Goal: Task Accomplishment & Management: Manage account settings

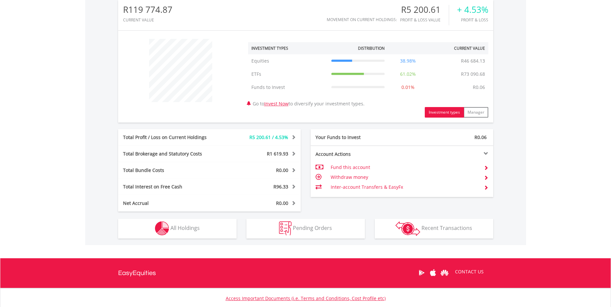
scroll to position [230, 0]
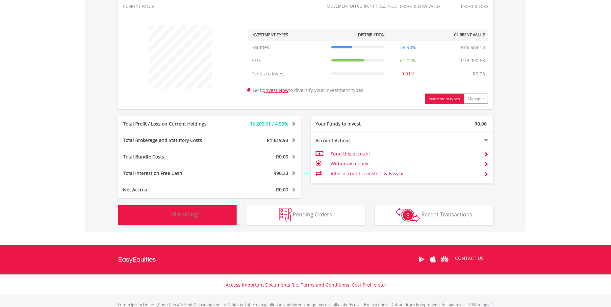
click at [183, 218] on button "Holdings All Holdings" at bounding box center [177, 215] width 118 height 20
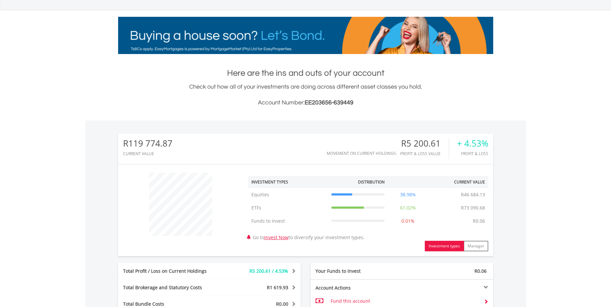
scroll to position [0, 0]
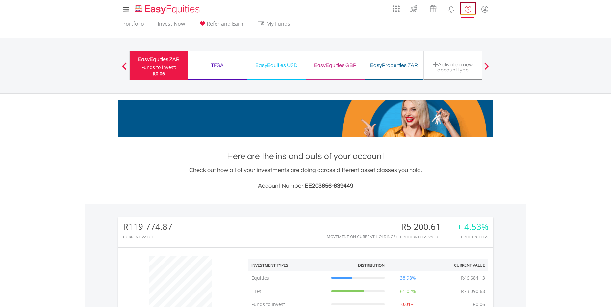
click at [464, 11] on lord-icon "FAQ's and Support" at bounding box center [468, 9] width 8 height 8
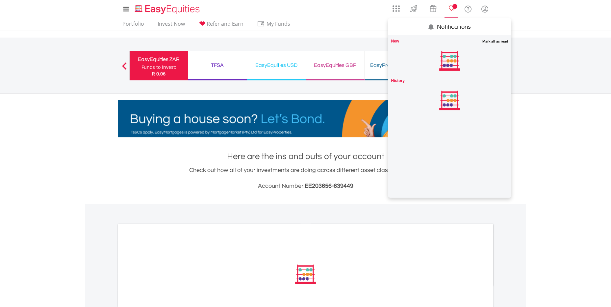
click at [454, 9] on lord-icon "Notifications" at bounding box center [451, 9] width 8 height 8
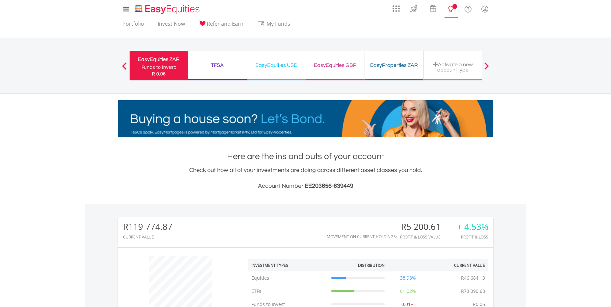
scroll to position [63, 125]
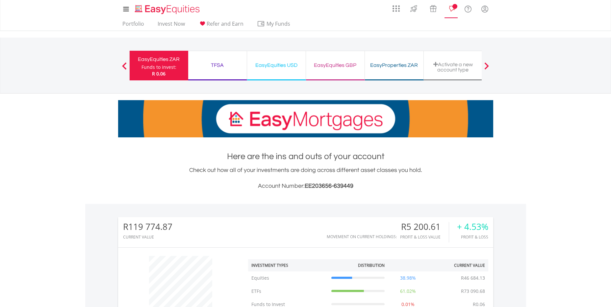
click at [454, 9] on lord-icon "Notifications" at bounding box center [451, 9] width 8 height 8
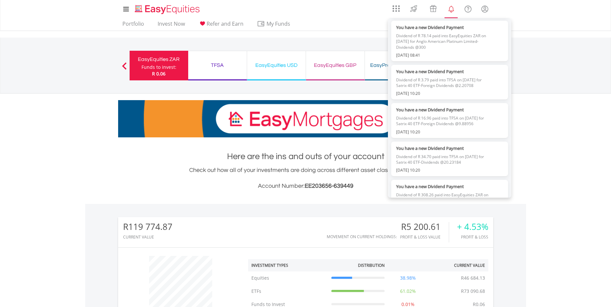
scroll to position [1020, 0]
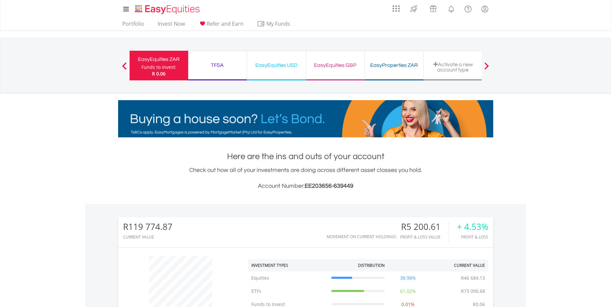
click at [99, 173] on body "My Investments Invest Now New Listings Sell My Recurring Investments Pending Or…" at bounding box center [305, 287] width 611 height 575
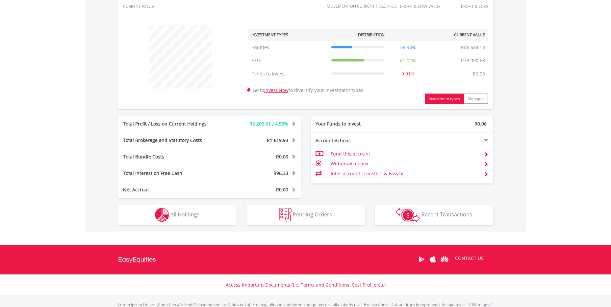
scroll to position [263, 0]
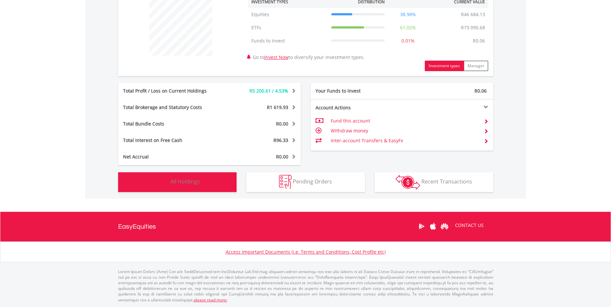
click at [183, 186] on button "Holdings All Holdings" at bounding box center [177, 182] width 118 height 20
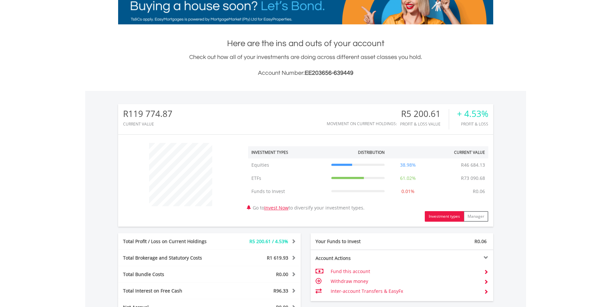
scroll to position [0, 0]
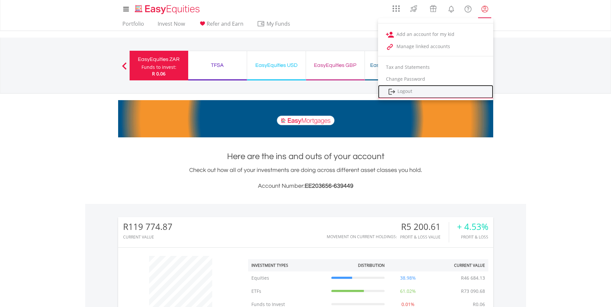
click at [397, 90] on link "Logout" at bounding box center [435, 91] width 115 height 13
